Goal: Go to known website: Access a specific website the user already knows

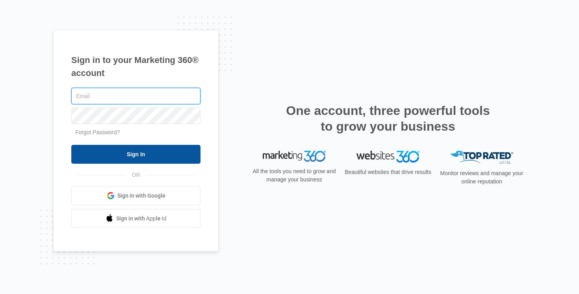
type input "[EMAIL_ADDRESS][DOMAIN_NAME]"
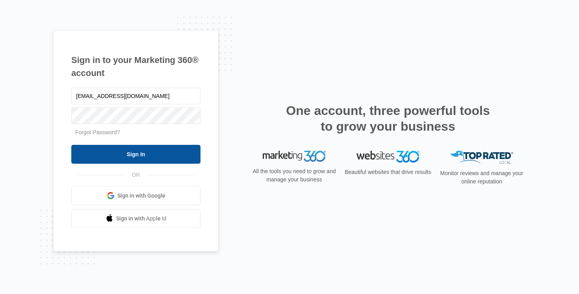
click at [124, 153] on input "Sign In" at bounding box center [135, 154] width 129 height 19
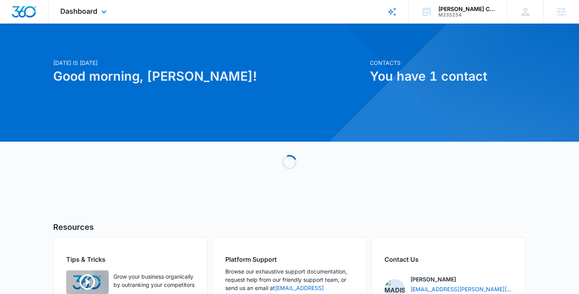
click at [94, 19] on div "Dashboard Apps Reputation Websites Forms CRM Email Social Content Ads Intellige…" at bounding box center [84, 11] width 72 height 23
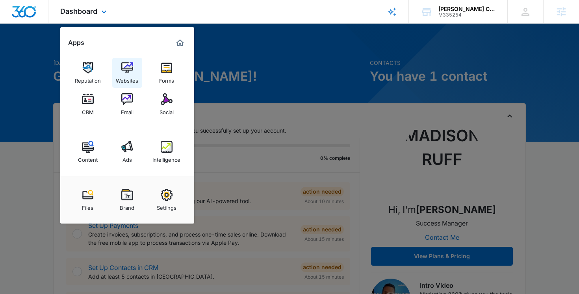
click at [121, 67] on img at bounding box center [127, 68] width 12 height 12
